Goal: Information Seeking & Learning: Learn about a topic

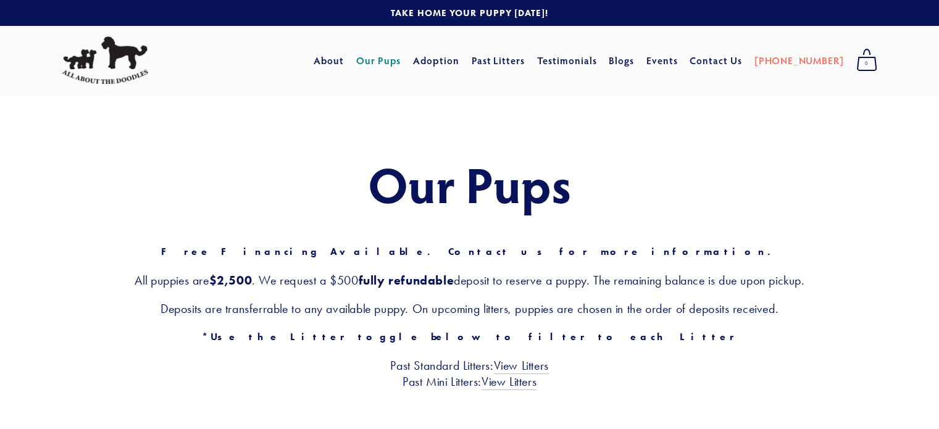
click at [811, 222] on div "Our Pups Free Financing Available. Contact us for more information. All puppies…" at bounding box center [470, 273] width 816 height 233
click at [881, 143] on div "Our Pups Free Financing Available. Contact us for more information. All puppies…" at bounding box center [469, 273] width 939 height 356
click at [326, 361] on h3 "Past Standard Litters: View Litters Past Mini Litters: View Litters" at bounding box center [470, 374] width 816 height 32
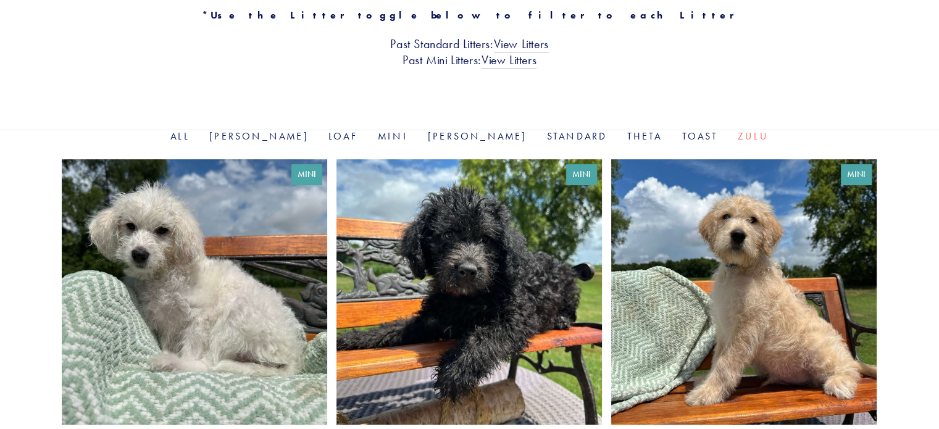
scroll to position [272, 0]
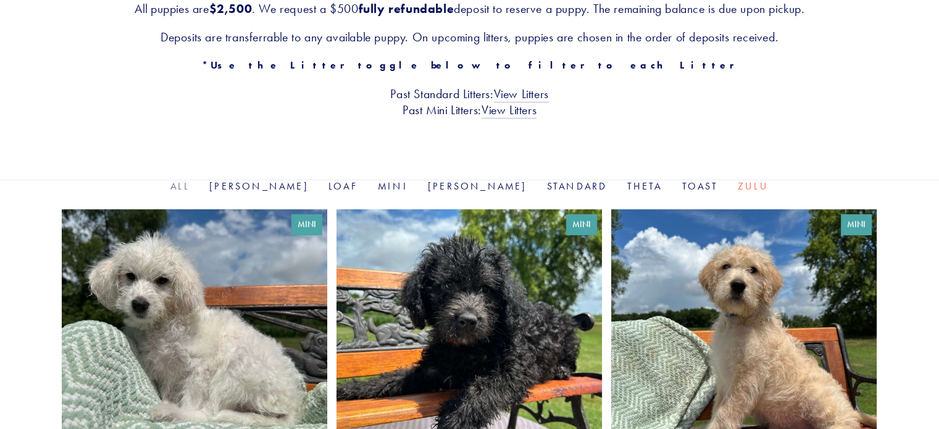
click at [190, 185] on link "All" at bounding box center [179, 186] width 19 height 12
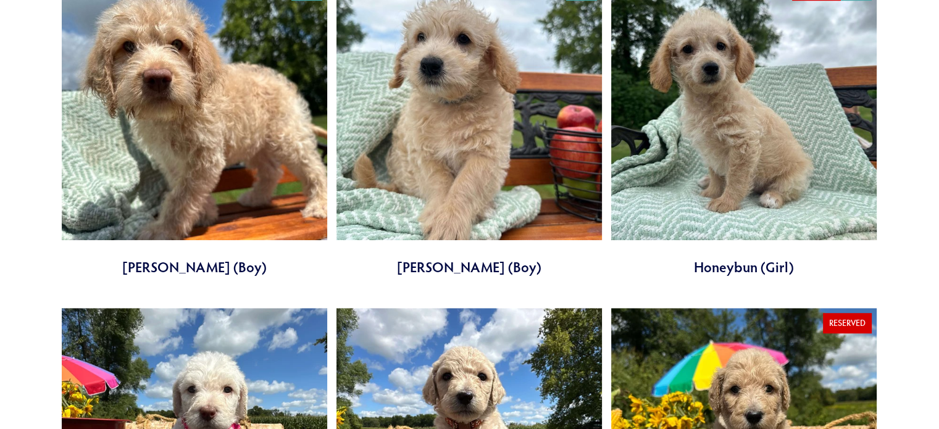
scroll to position [815, 0]
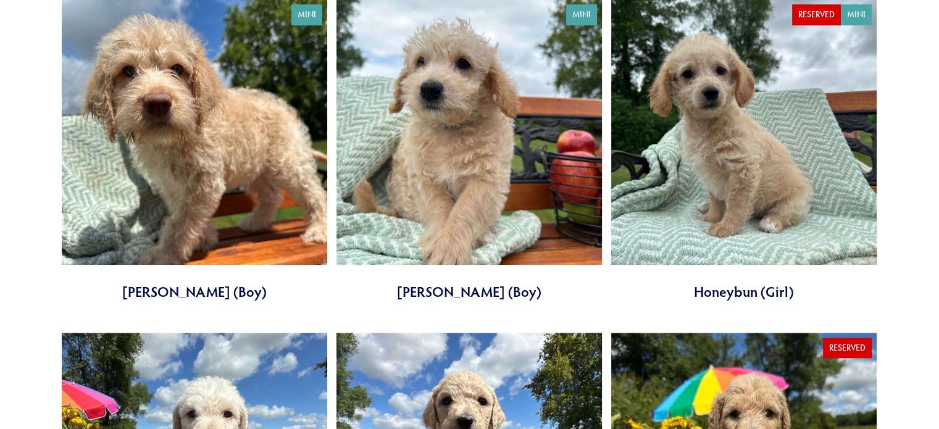
click at [826, 14] on link at bounding box center [744, 150] width 266 height 303
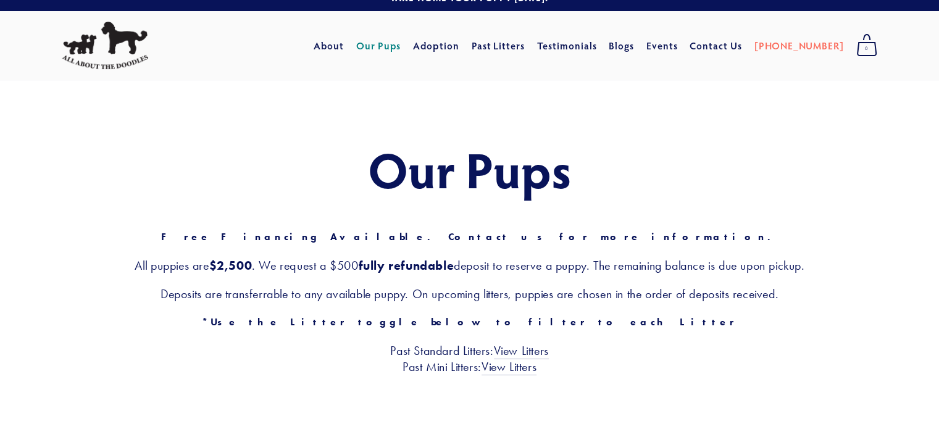
scroll to position [0, 0]
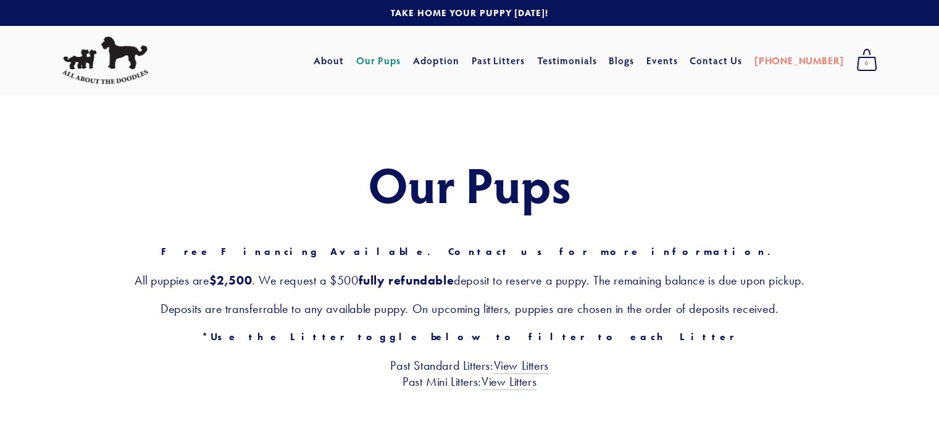
click at [573, 291] on div "Our Pups Free Financing Available. Contact us for more information. All puppies…" at bounding box center [470, 273] width 816 height 233
click at [401, 62] on link "Our Pups" at bounding box center [378, 60] width 45 height 22
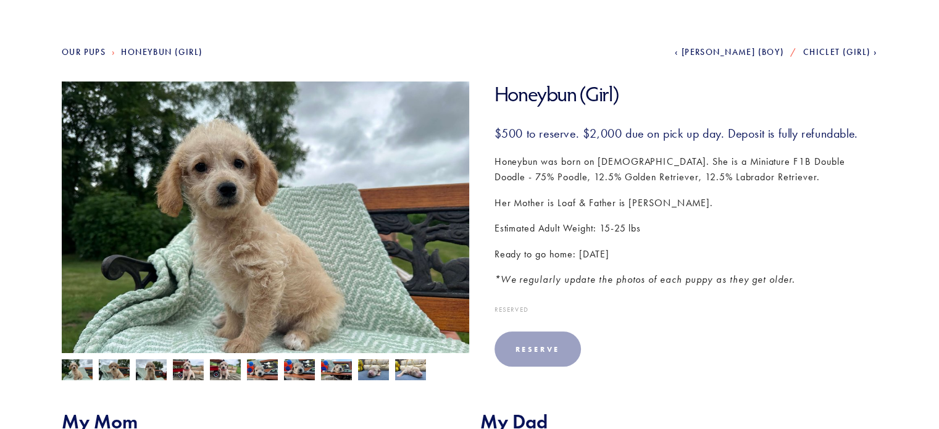
scroll to position [124, 0]
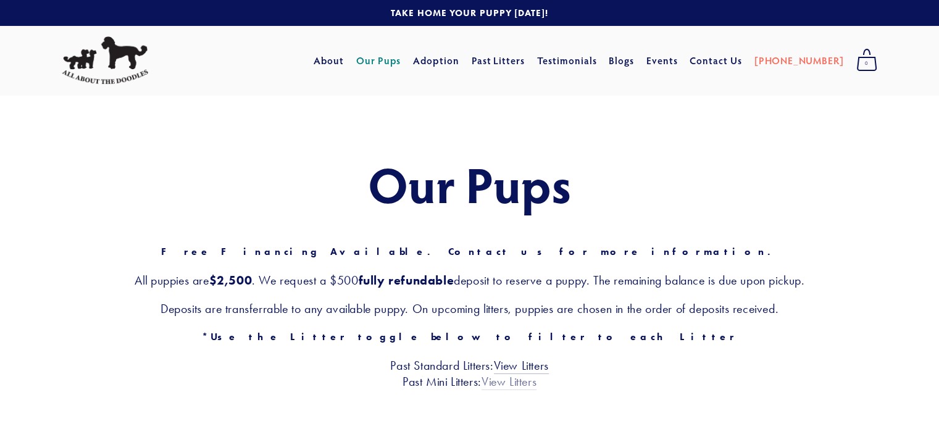
click at [517, 383] on link "View Litters" at bounding box center [509, 382] width 55 height 16
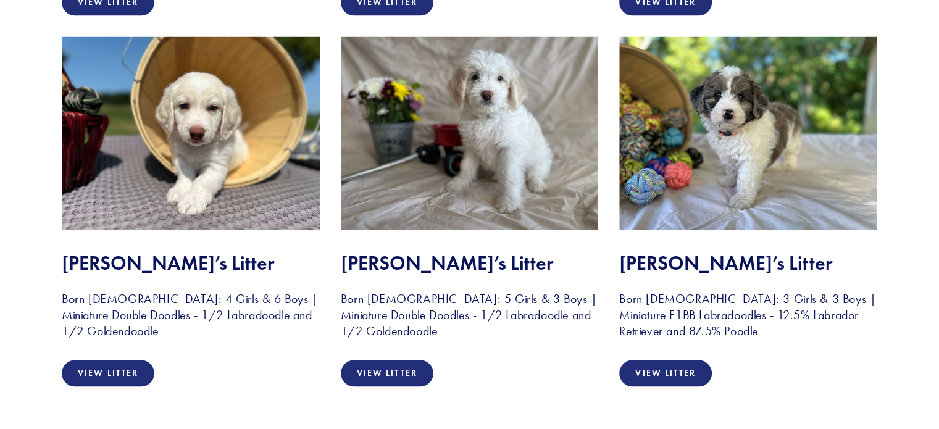
scroll to position [1365, 0]
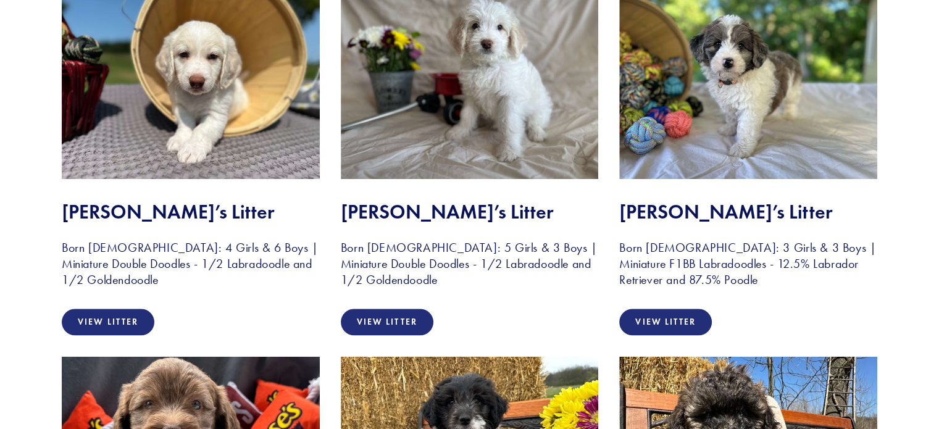
click at [524, 334] on div "View Litter" at bounding box center [470, 322] width 258 height 27
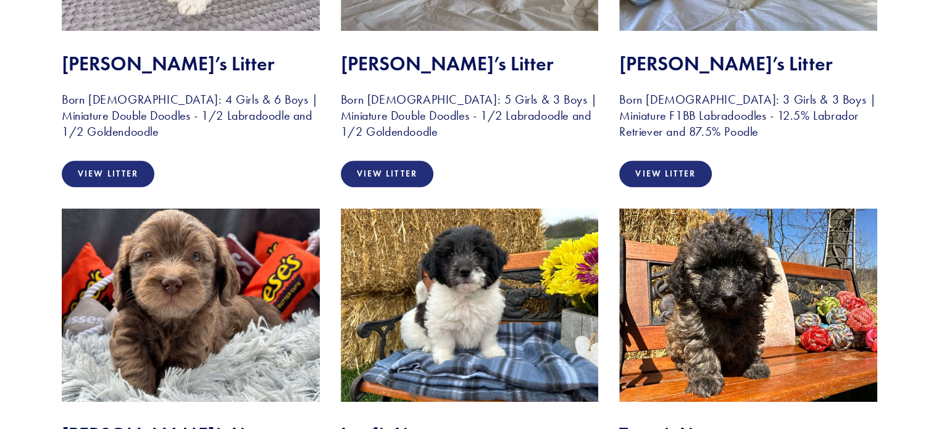
click at [524, 334] on img at bounding box center [470, 304] width 258 height 193
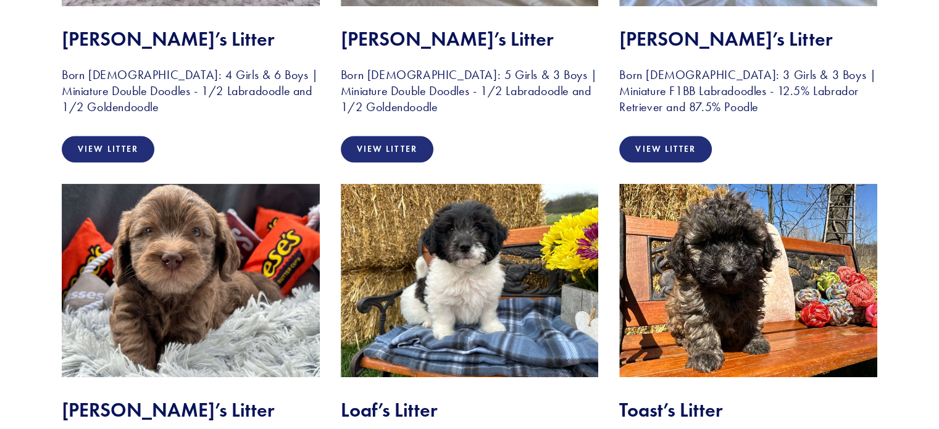
click at [524, 334] on img at bounding box center [470, 279] width 258 height 193
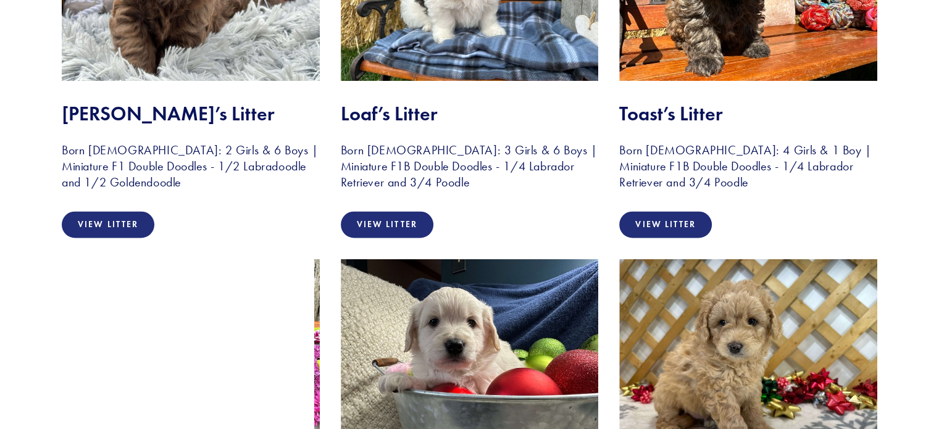
click at [524, 334] on img at bounding box center [470, 355] width 258 height 193
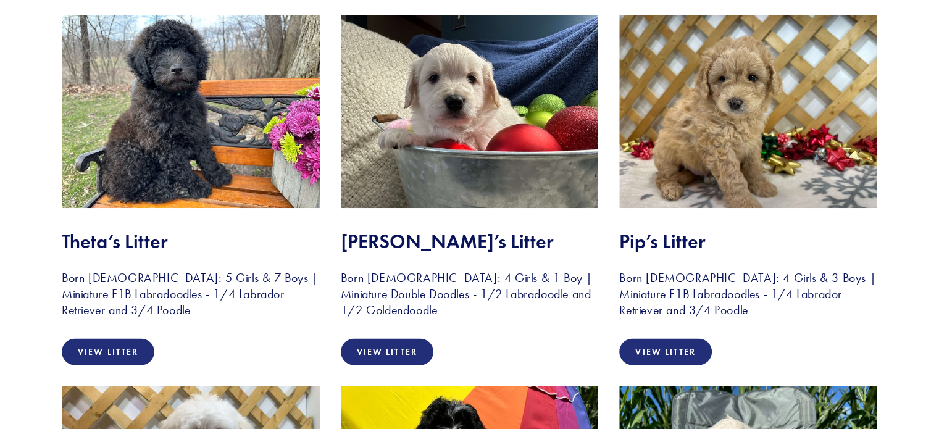
scroll to position [2205, 0]
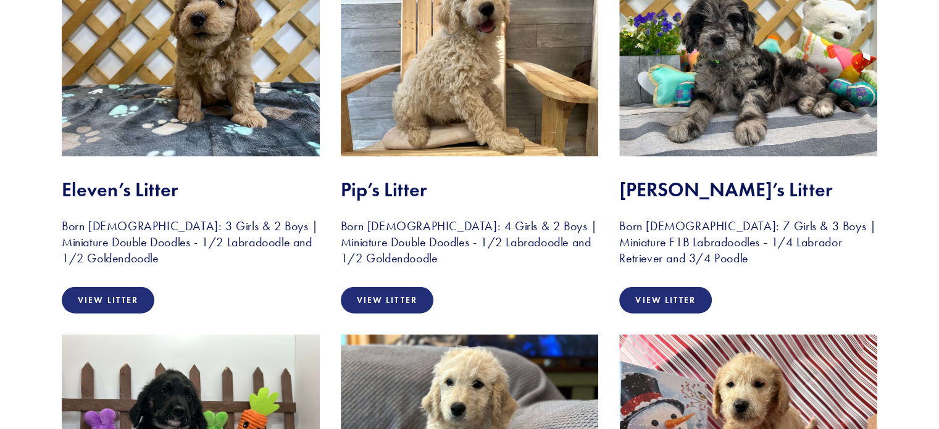
click at [528, 327] on div "Peaches’ Litter Born [DEMOGRAPHIC_DATA]: 4 Girls & 4 Boys | Miniature F1B Labra…" at bounding box center [469, 84] width 837 height 5460
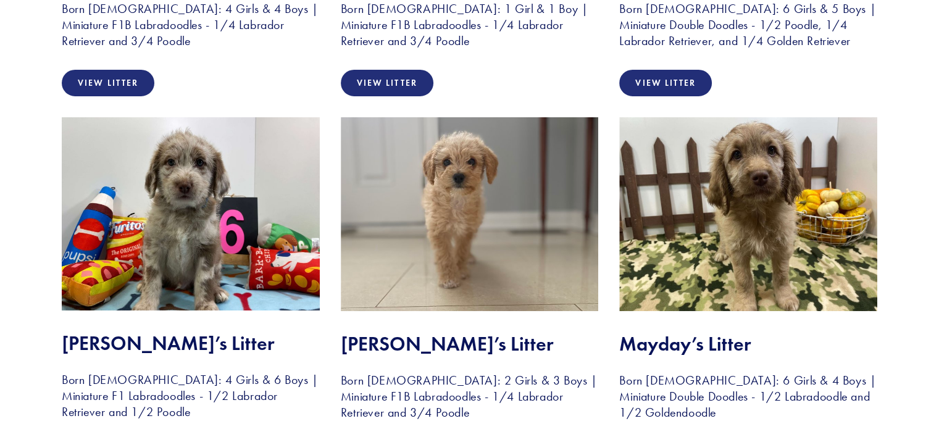
scroll to position [4255, 0]
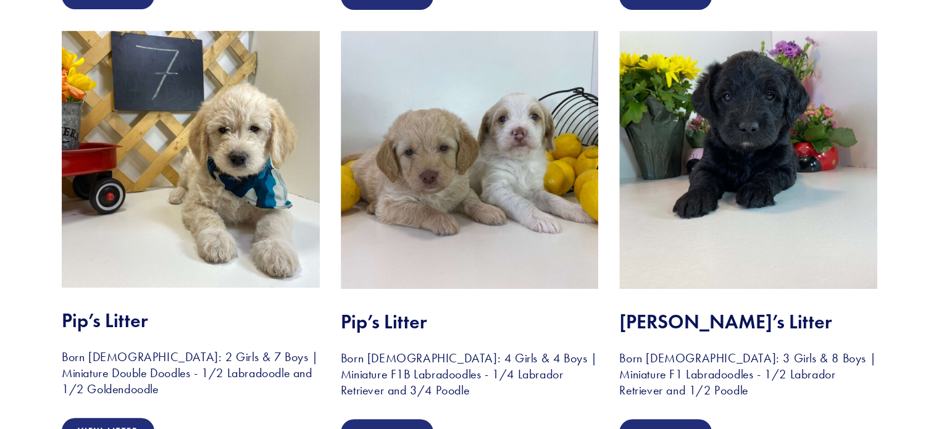
scroll to position [5169, 0]
